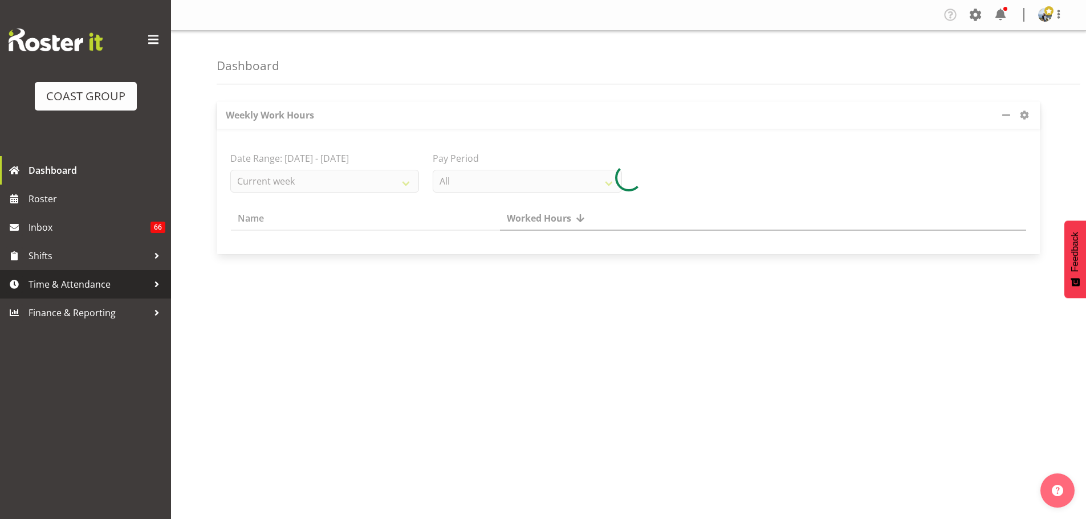
click at [83, 296] on link "Time & Attendance" at bounding box center [85, 284] width 171 height 29
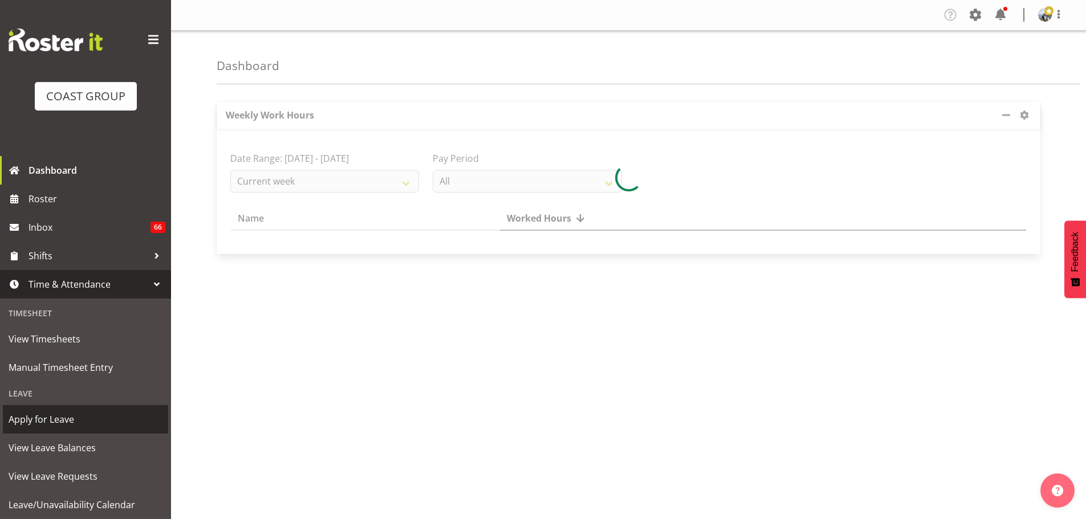
click at [60, 422] on span "Apply for Leave" at bounding box center [86, 419] width 154 height 17
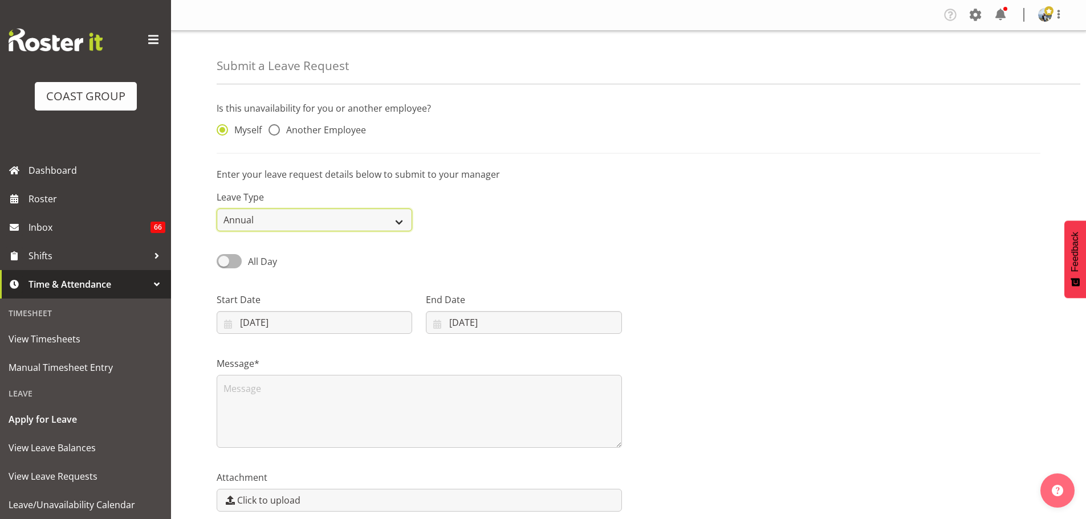
click at [308, 222] on select "Annual Sick Leave Without Pay Bereavement Domestic Violence Parental Jury Servi…" at bounding box center [315, 220] width 196 height 23
select select "Sick"
click at [217, 209] on select "Annual Sick Leave Without Pay Bereavement Domestic Violence Parental Jury Servi…" at bounding box center [315, 220] width 196 height 23
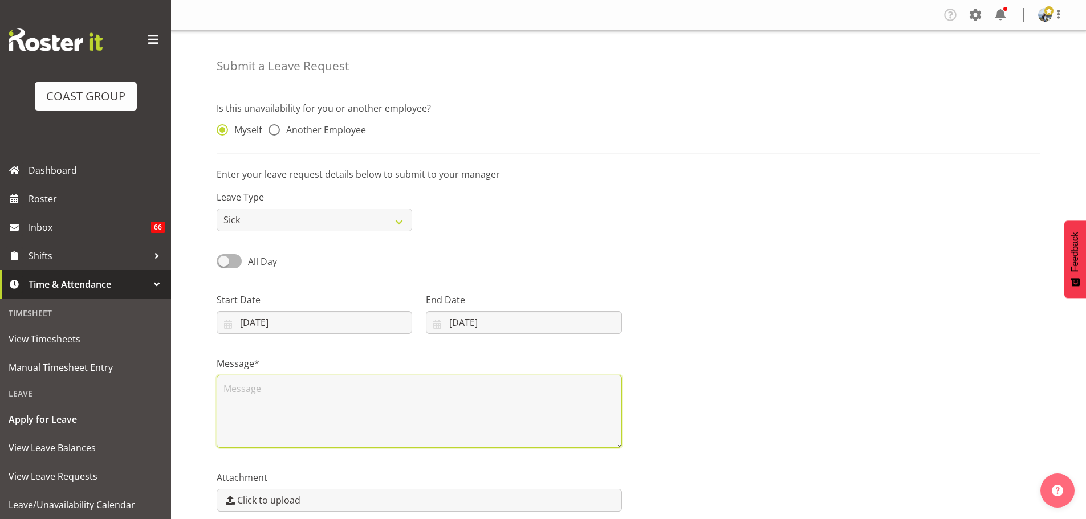
click at [284, 414] on textarea at bounding box center [419, 411] width 405 height 73
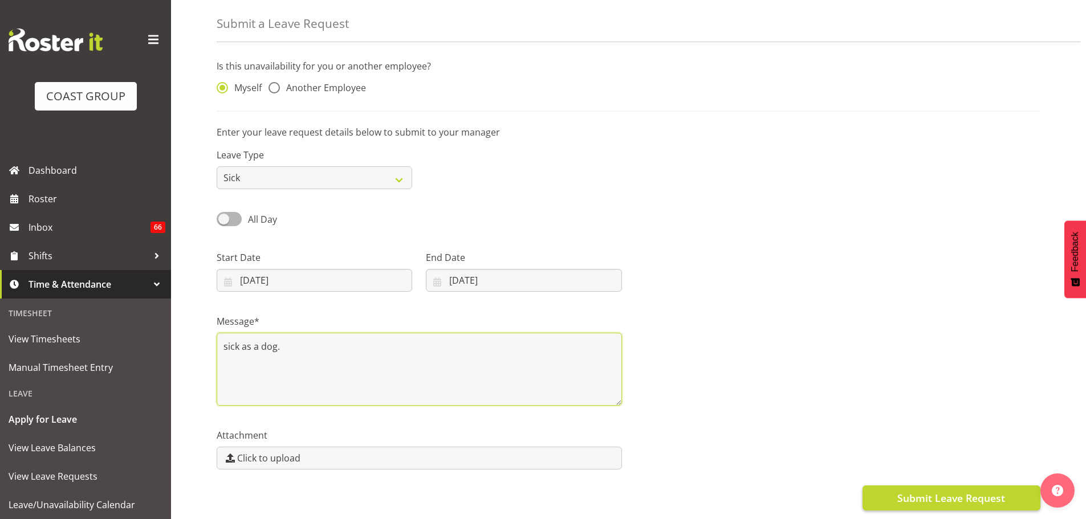
type textarea "sick as a dog."
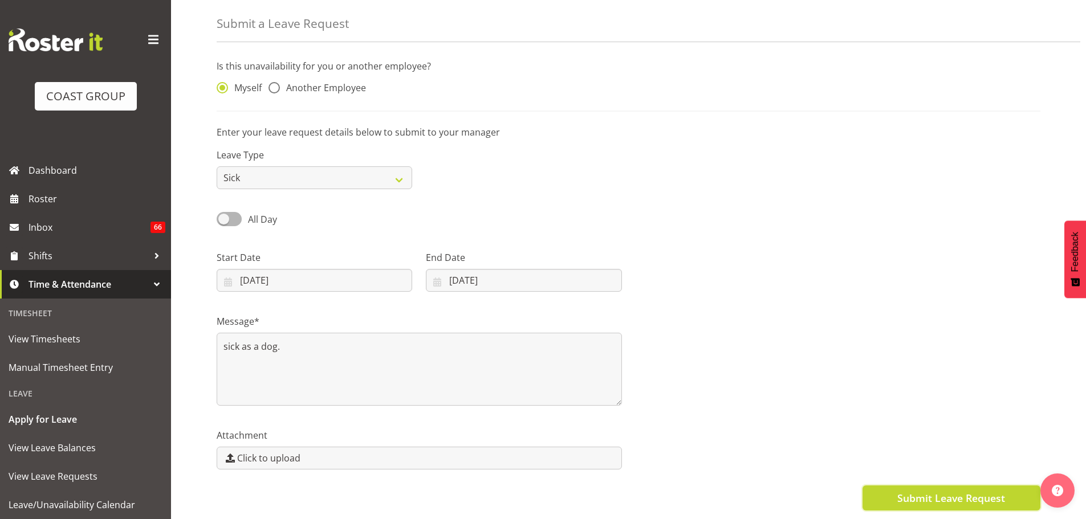
click at [954, 498] on button "Submit Leave Request" at bounding box center [952, 498] width 178 height 25
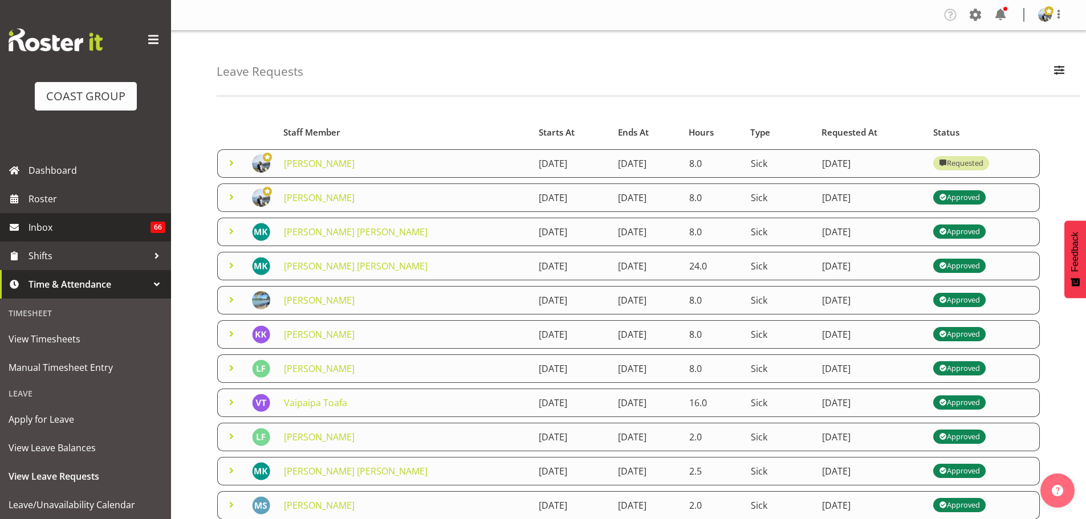
click at [51, 215] on link "Inbox 66" at bounding box center [85, 227] width 171 height 29
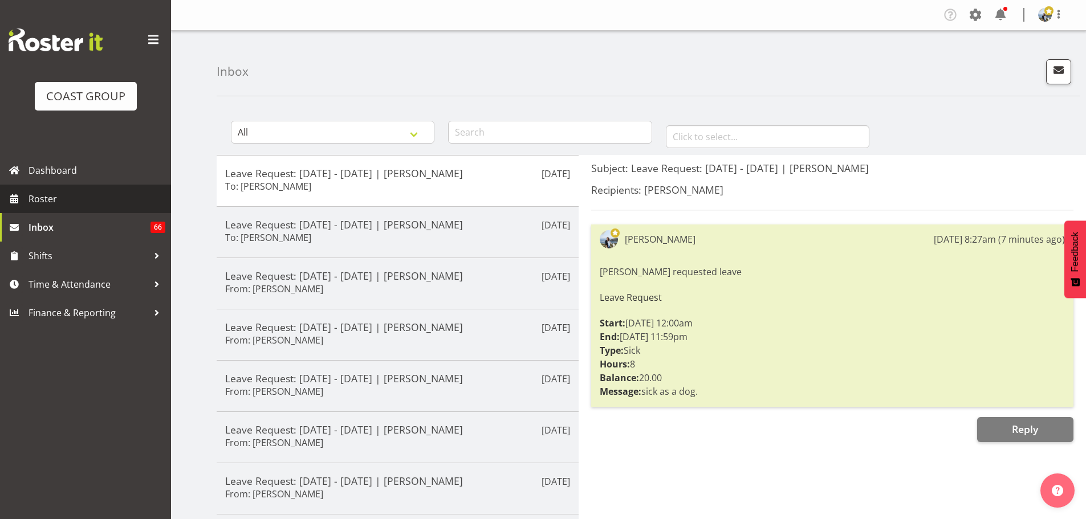
click at [54, 200] on span "Roster" at bounding box center [97, 198] width 137 height 17
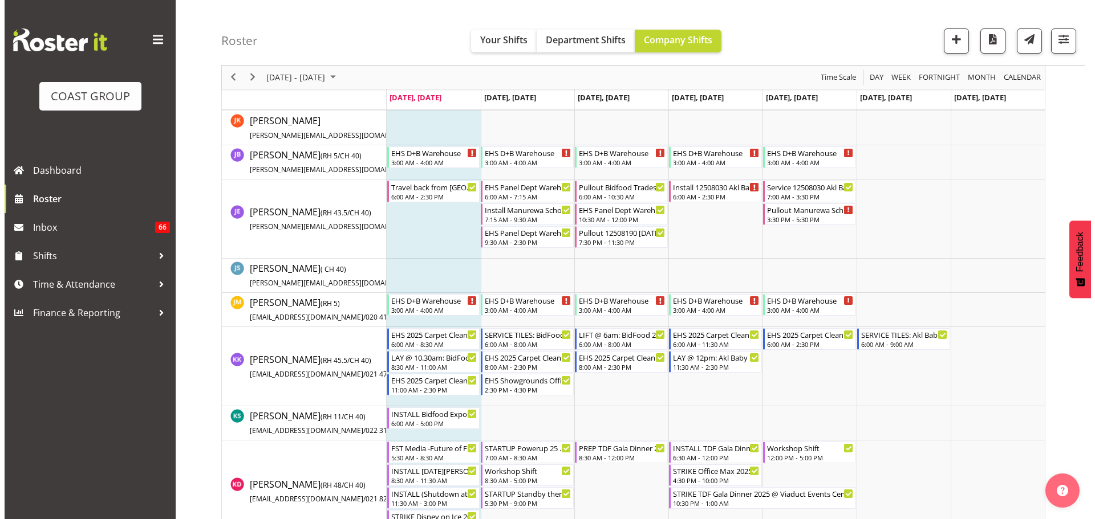
scroll to position [2212, 0]
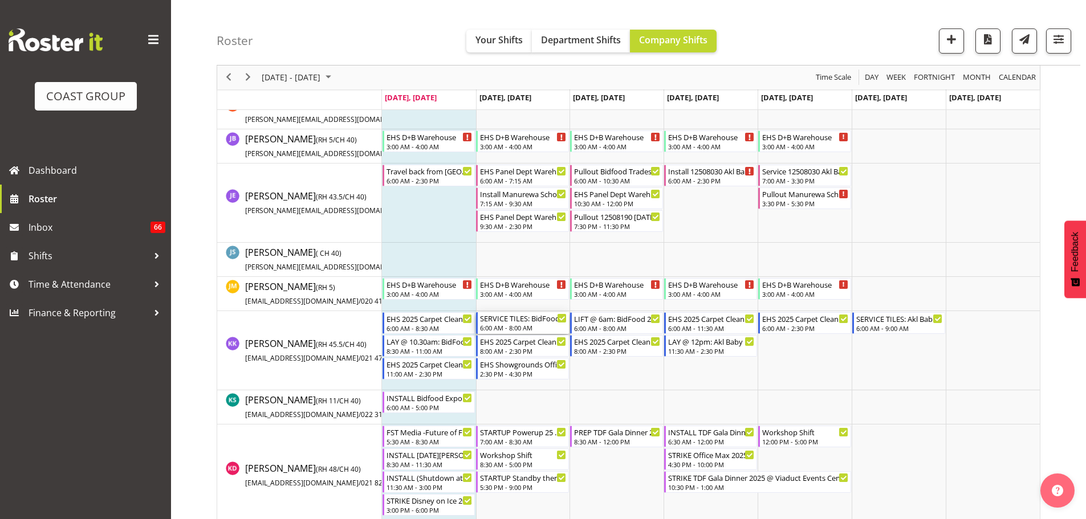
click at [528, 329] on div "6:00 AM - 8:00 AM" at bounding box center [523, 327] width 87 height 9
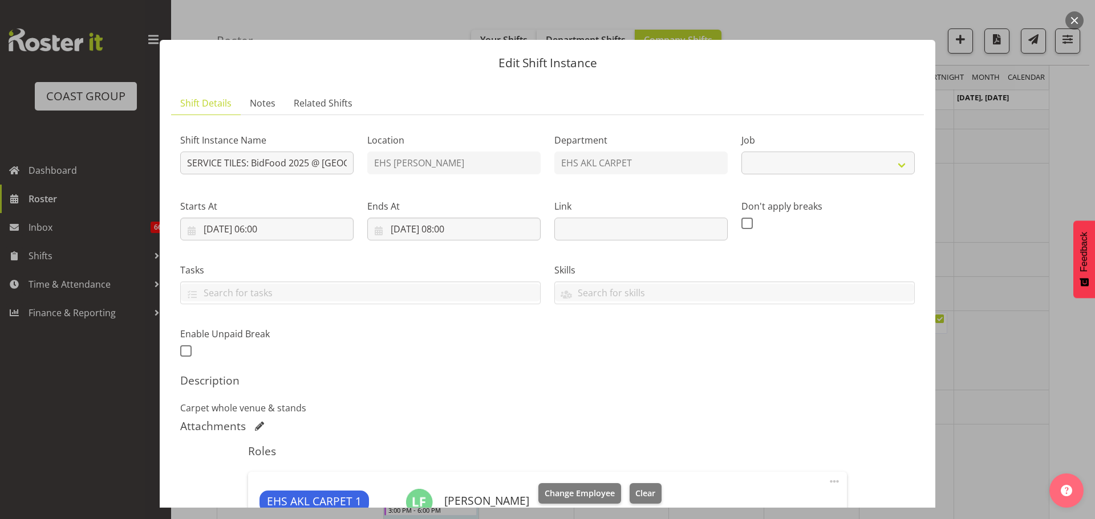
select select "9033"
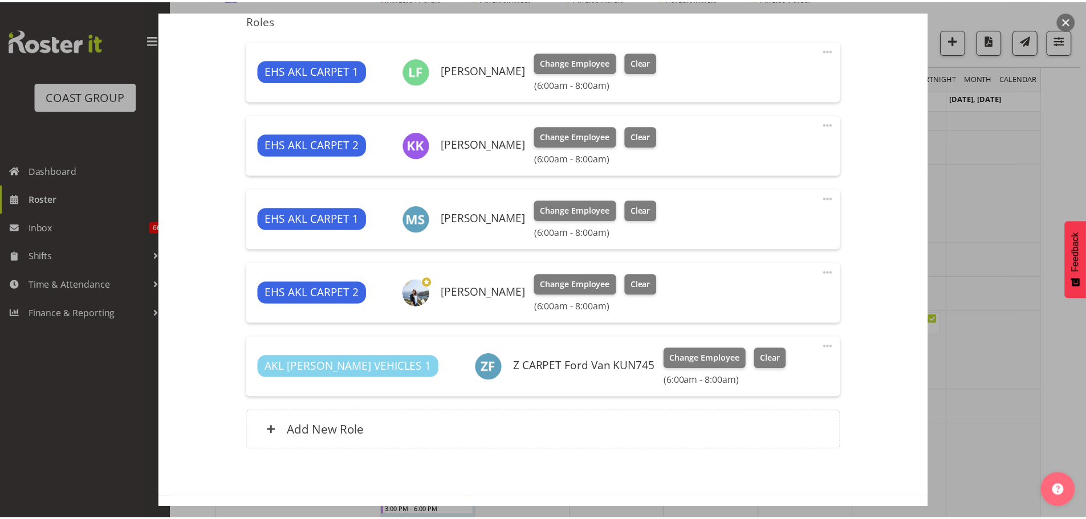
scroll to position [437, 0]
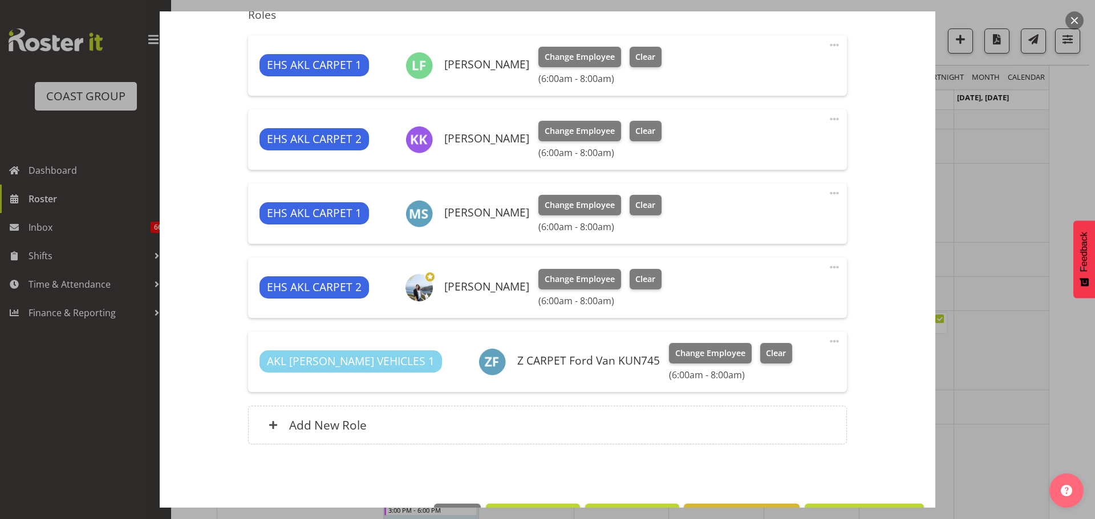
click at [973, 424] on div at bounding box center [547, 259] width 1095 height 519
